Goal: Use online tool/utility: Utilize a website feature to perform a specific function

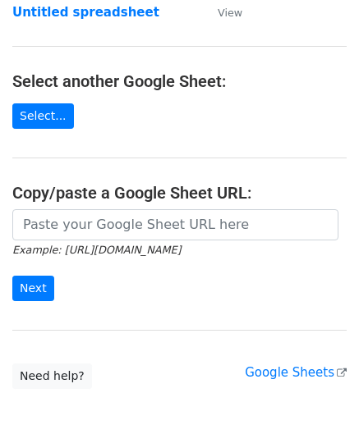
scroll to position [164, 0]
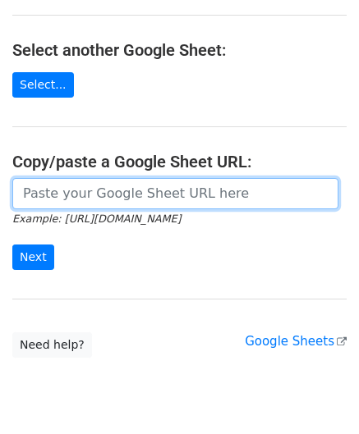
click at [57, 204] on input "url" at bounding box center [175, 193] width 326 height 31
paste input "[URL][DOMAIN_NAME]"
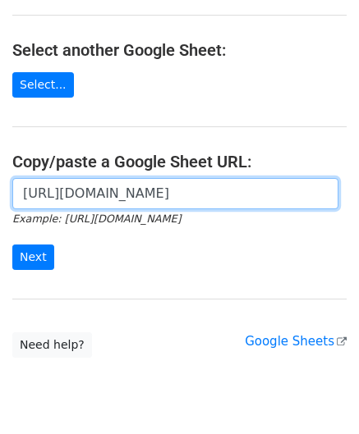
scroll to position [0, 345]
type input "[URL][DOMAIN_NAME]"
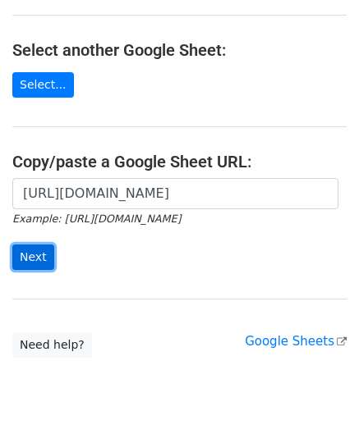
click at [34, 254] on input "Next" at bounding box center [33, 256] width 42 height 25
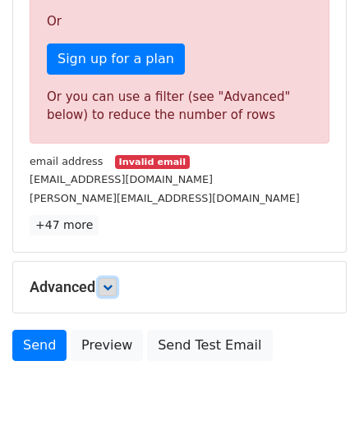
click at [116, 283] on link at bounding box center [107, 287] width 18 height 18
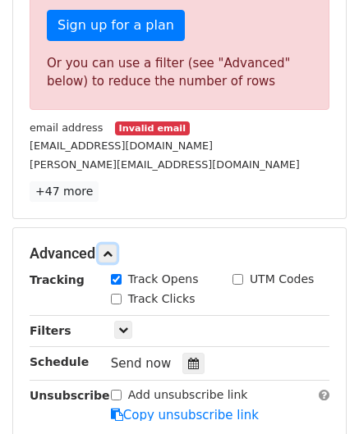
scroll to position [567, 0]
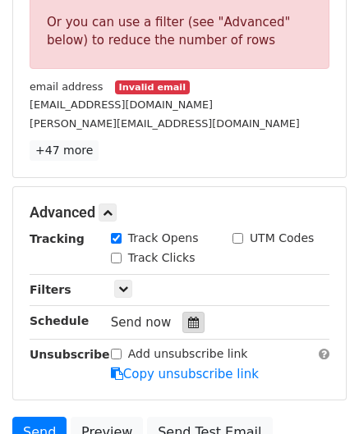
click at [188, 317] on icon at bounding box center [193, 322] width 11 height 11
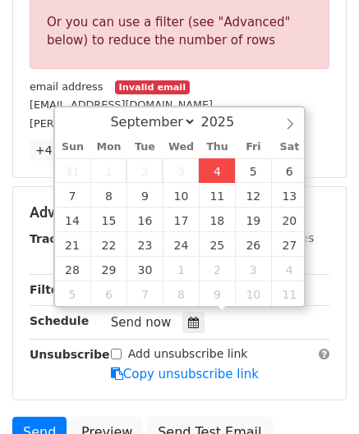
type input "2025-09-04 12:00"
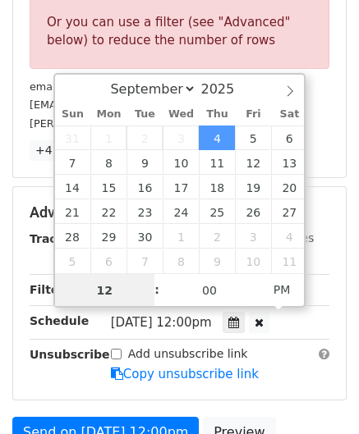
type input "8"
drag, startPoint x: 115, startPoint y: 291, endPoint x: 44, endPoint y: 290, distance: 70.6
click at [44, 290] on body "New Campaign Daily emails left: 1 Google Sheet: Untitled spreadsheet Variables …" at bounding box center [179, 3] width 359 height 1116
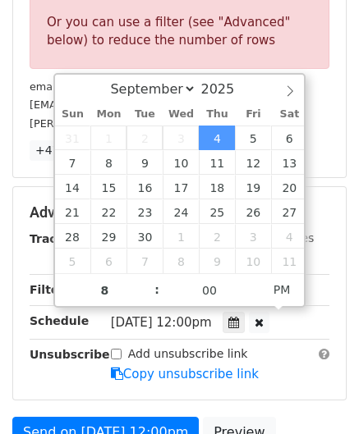
type input "2025-09-04 20:00"
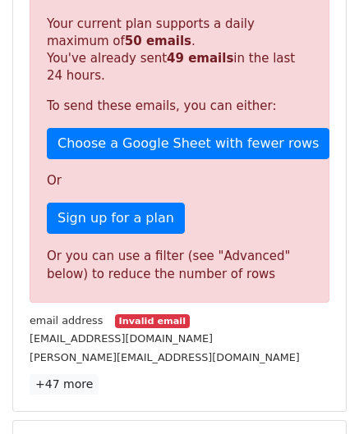
scroll to position [752, 0]
